Goal: Task Accomplishment & Management: Manage account settings

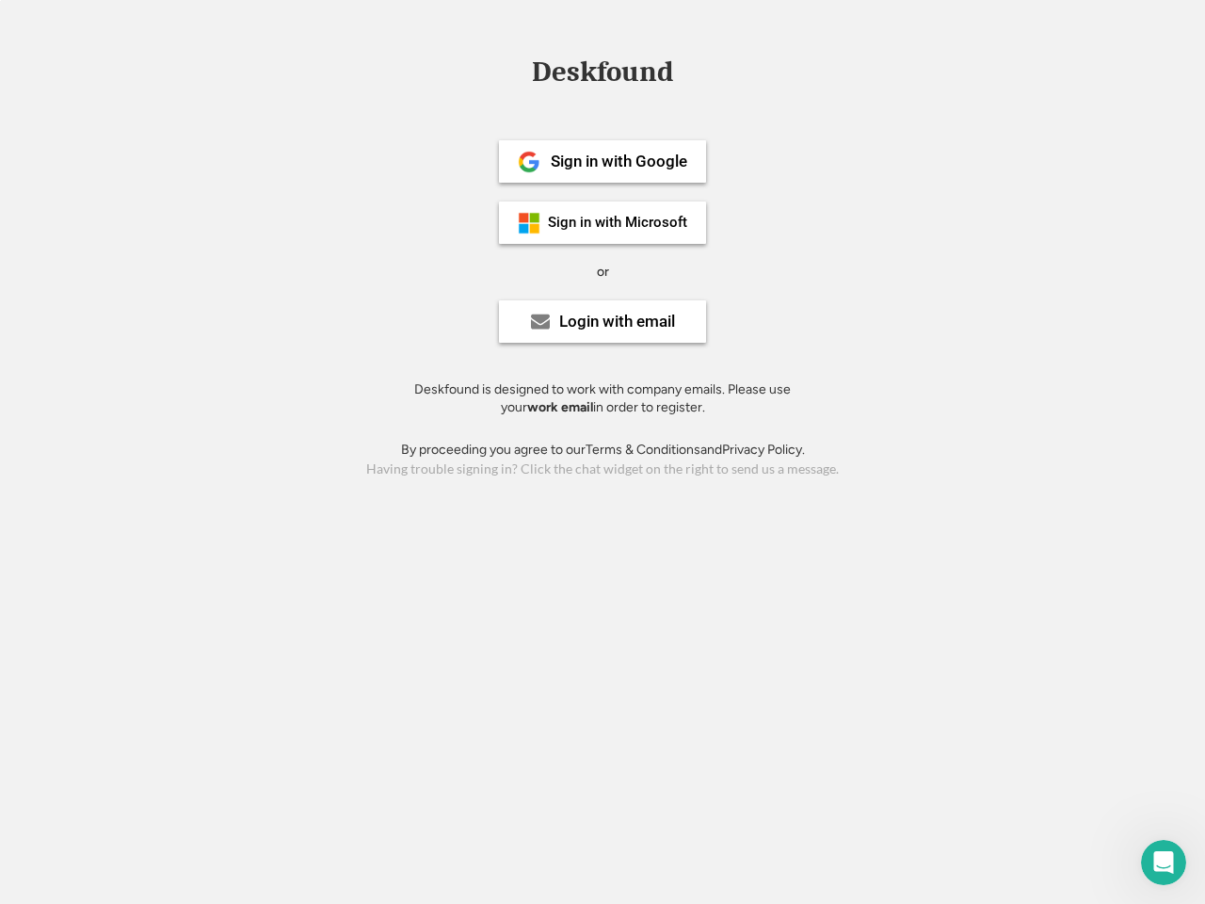
click at [603, 269] on div "or" at bounding box center [603, 272] width 12 height 19
click at [603, 75] on div "Deskfound" at bounding box center [603, 71] width 160 height 29
click at [515, 71] on div "Deskfound" at bounding box center [602, 75] width 1205 height 36
click at [603, 75] on div "Deskfound" at bounding box center [603, 71] width 160 height 29
click at [603, 271] on div "or" at bounding box center [603, 272] width 12 height 19
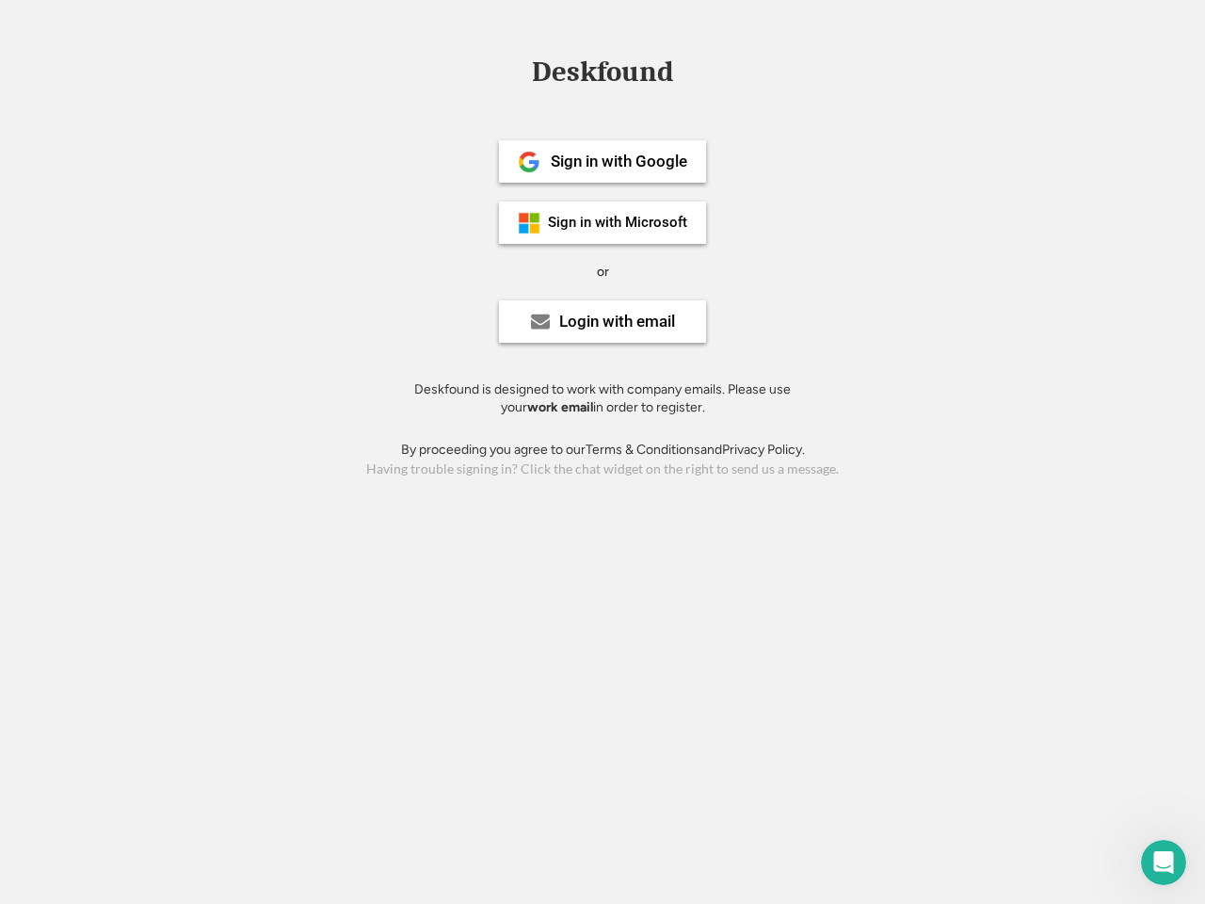
click at [603, 161] on div "Sign in with Google" at bounding box center [619, 162] width 137 height 16
click at [619, 161] on div "Sign in with Google" at bounding box center [619, 162] width 137 height 16
click at [529, 162] on img at bounding box center [529, 162] width 23 height 23
click at [603, 222] on div "Sign in with Microsoft" at bounding box center [617, 223] width 139 height 14
click at [619, 222] on div "Sign in with Microsoft" at bounding box center [617, 223] width 139 height 14
